Goal: Transaction & Acquisition: Purchase product/service

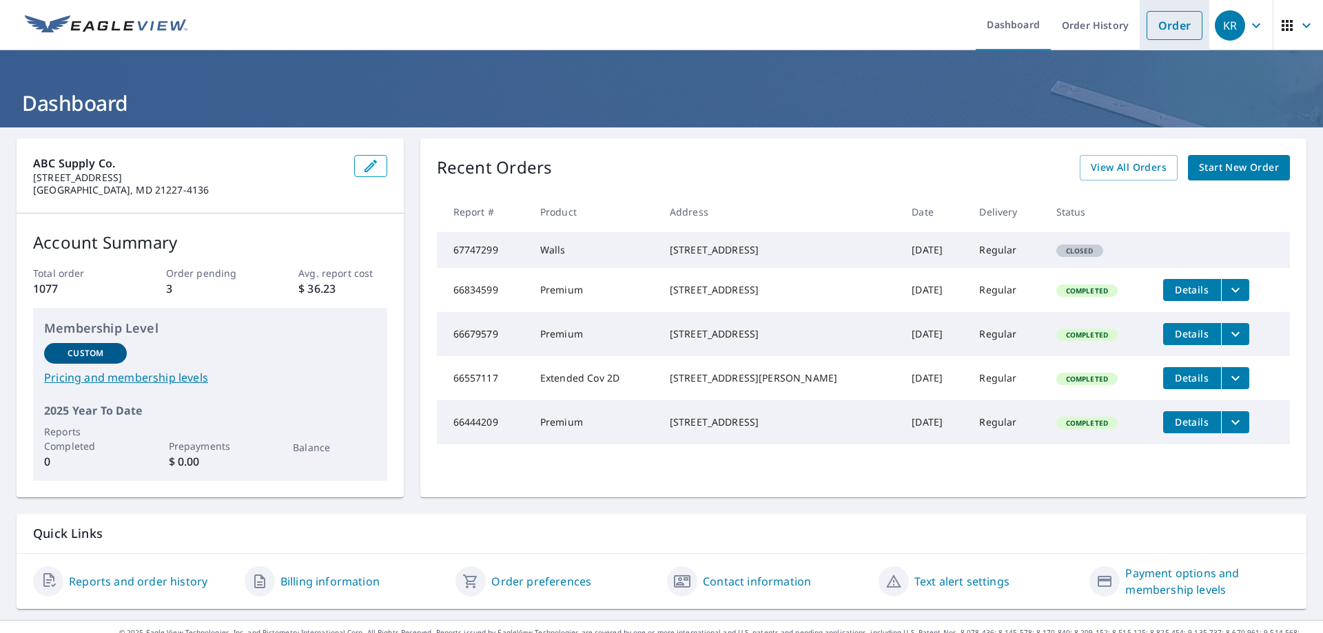
click at [1147, 24] on link "Order" at bounding box center [1175, 25] width 56 height 29
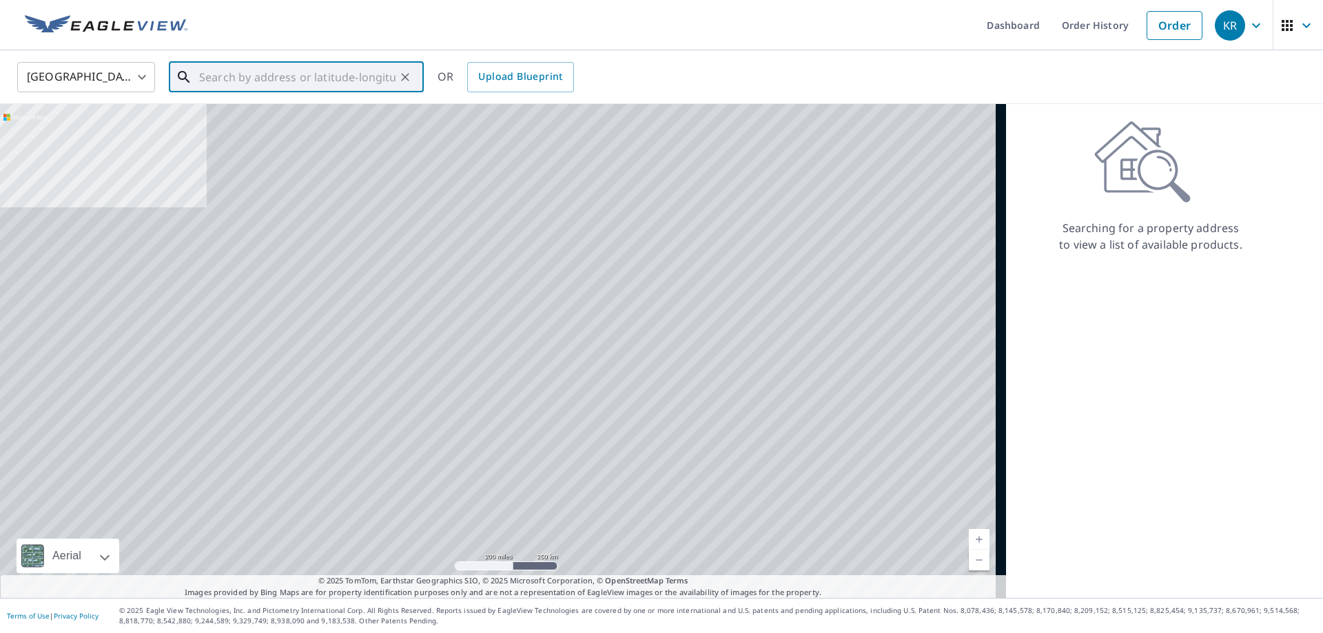
click at [255, 78] on input "text" at bounding box center [297, 77] width 196 height 39
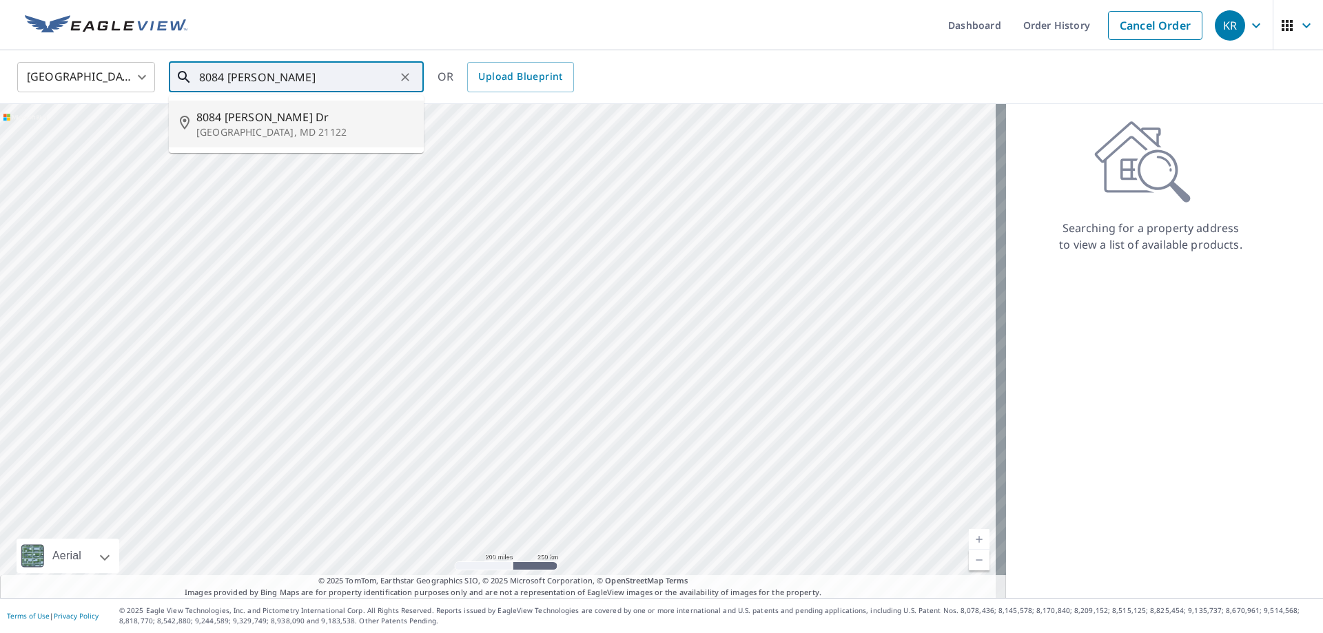
click at [270, 117] on span "8084 [PERSON_NAME] Dr" at bounding box center [304, 117] width 216 height 17
type input "[STREET_ADDRESS][PERSON_NAME][PERSON_NAME]"
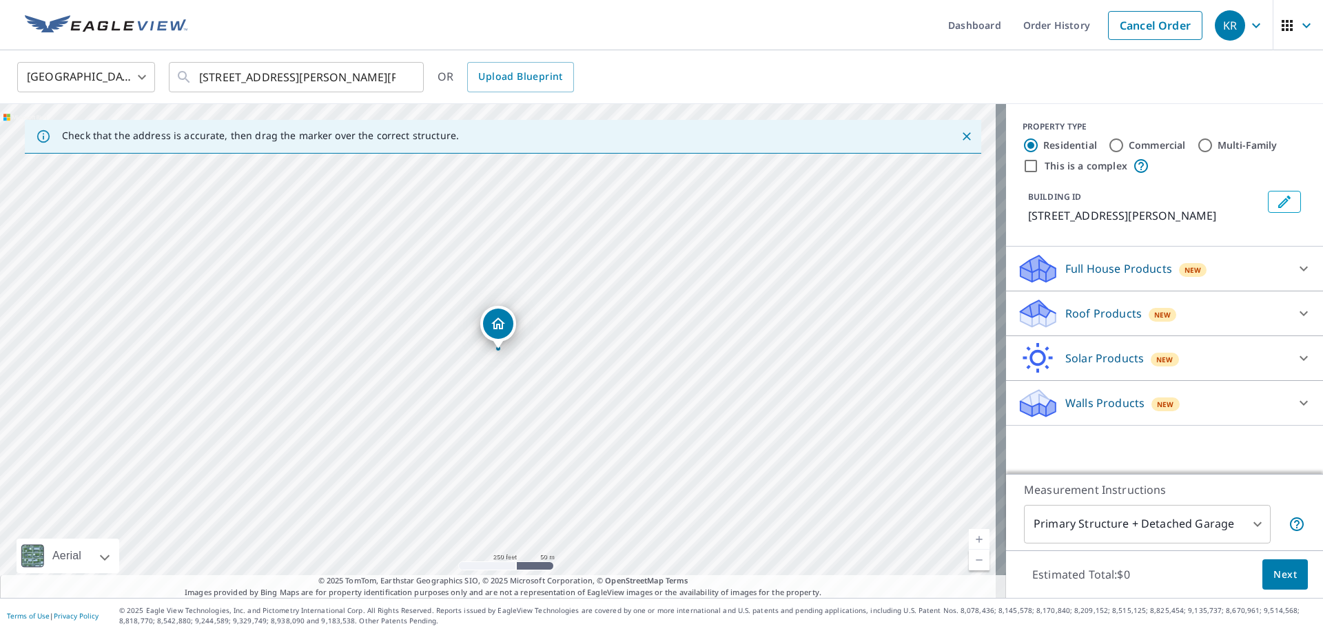
click at [1296, 318] on icon at bounding box center [1304, 313] width 17 height 17
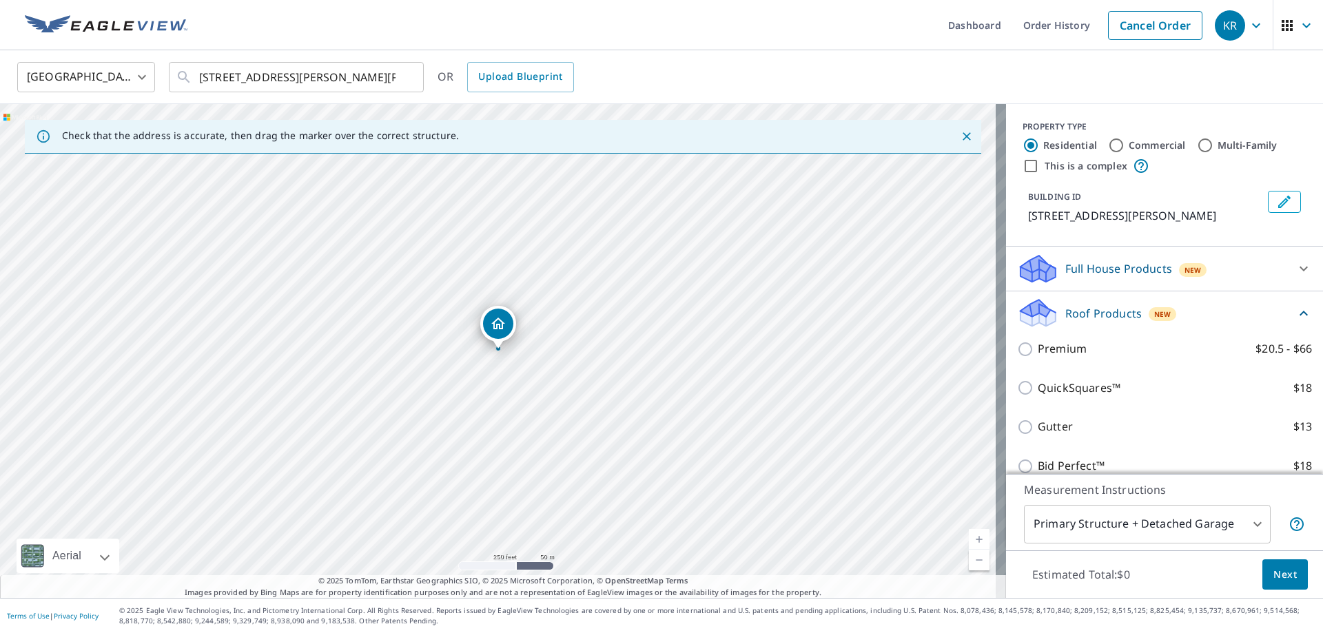
click at [1065, 358] on div "Premium $20.5 - $66" at bounding box center [1164, 348] width 295 height 39
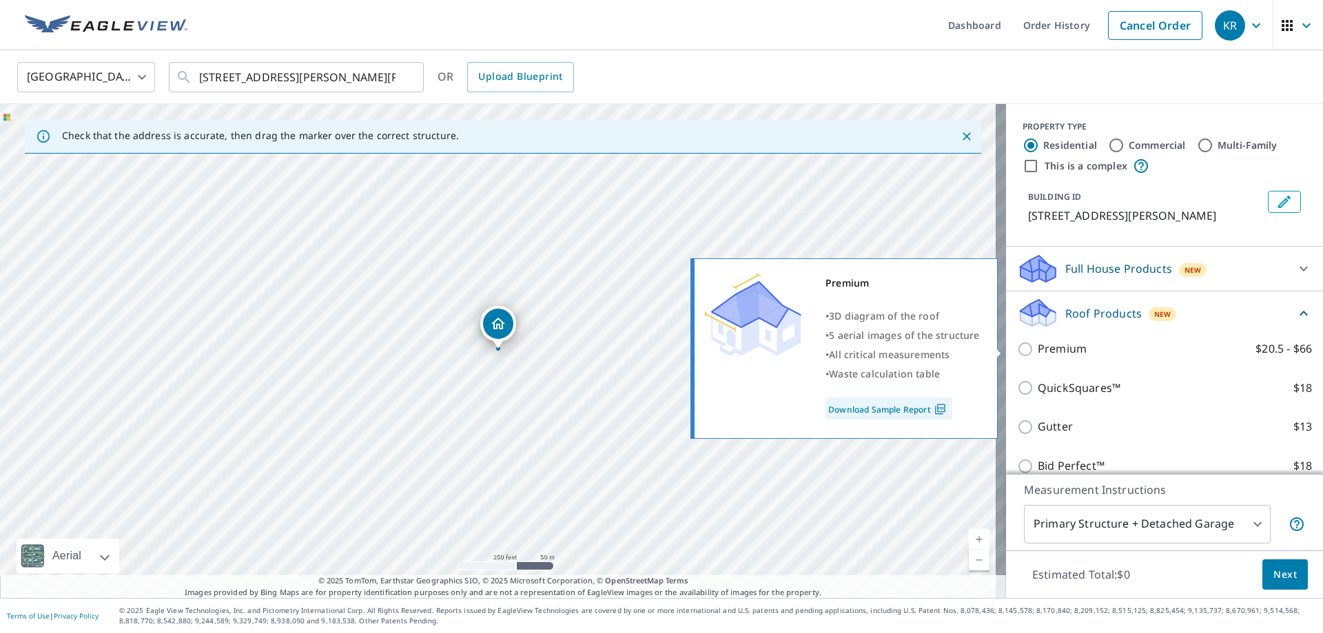
click at [1047, 356] on p "Premium" at bounding box center [1062, 349] width 49 height 17
click at [1038, 356] on input "Premium $20.5 - $66" at bounding box center [1027, 349] width 21 height 17
checkbox input "true"
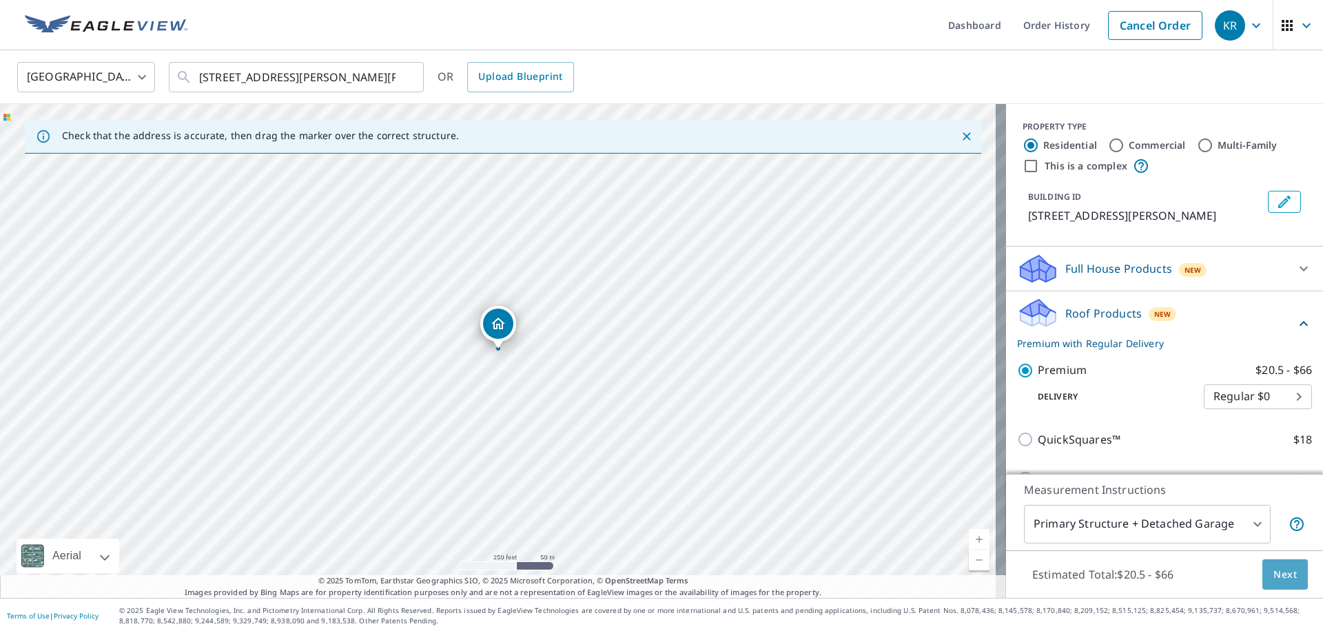
click at [1285, 573] on span "Next" at bounding box center [1285, 575] width 23 height 17
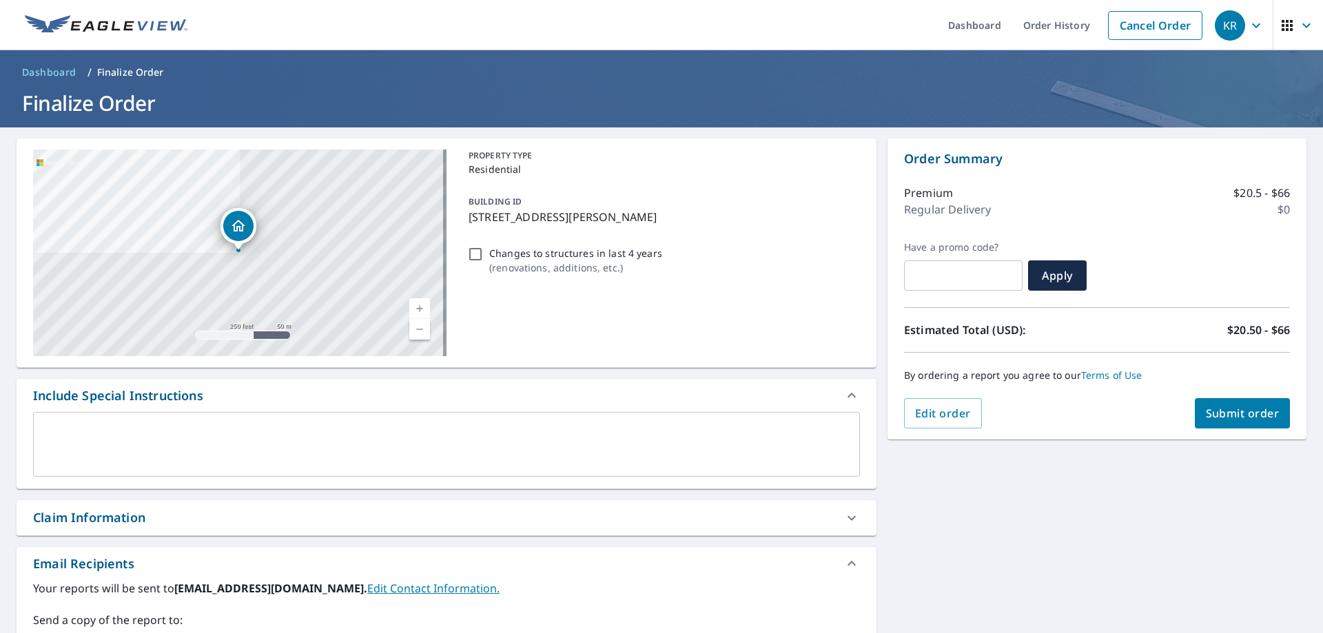
click at [1221, 415] on span "Submit order" at bounding box center [1243, 413] width 74 height 15
